Goal: Transaction & Acquisition: Purchase product/service

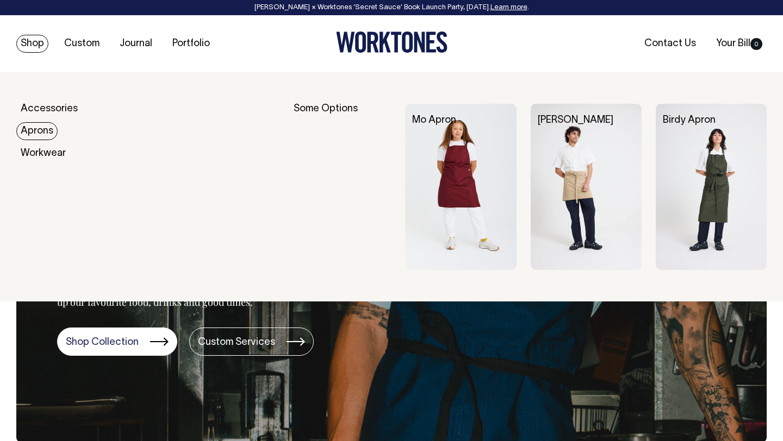
click at [39, 129] on link "Aprons" at bounding box center [36, 131] width 41 height 18
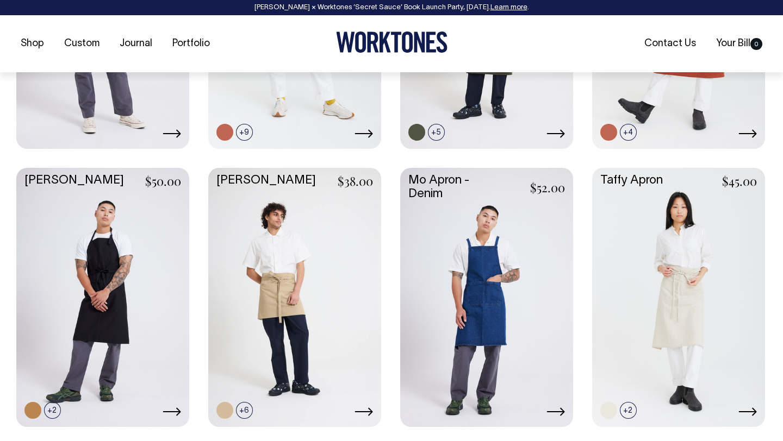
scroll to position [652, 0]
click at [264, 393] on link at bounding box center [263, 390] width 17 height 17
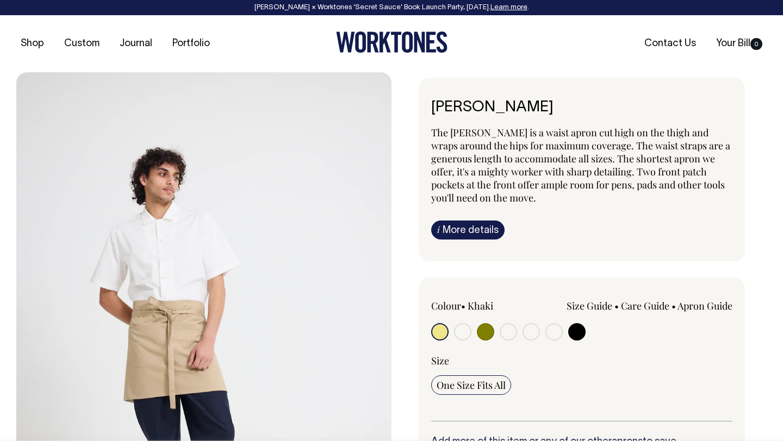
radio input "true"
select select "Olive"
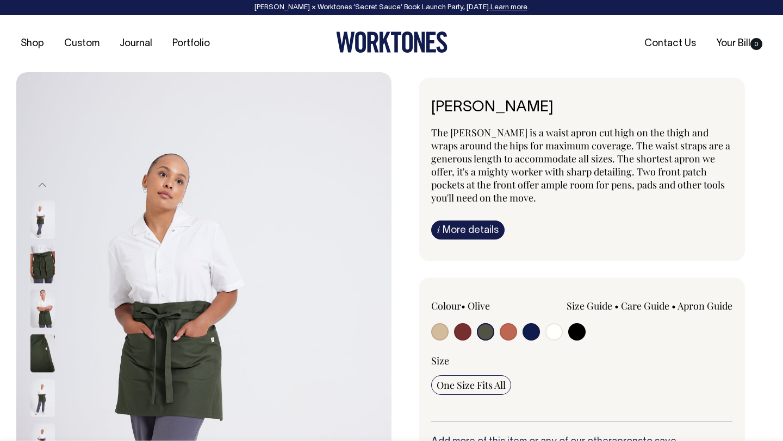
click at [555, 382] on div "One Size Fits All" at bounding box center [581, 386] width 301 height 20
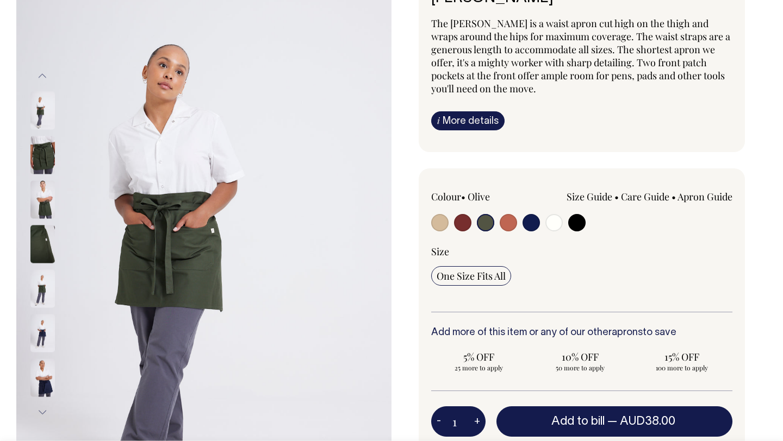
scroll to position [152, 0]
